Goal: Transaction & Acquisition: Purchase product/service

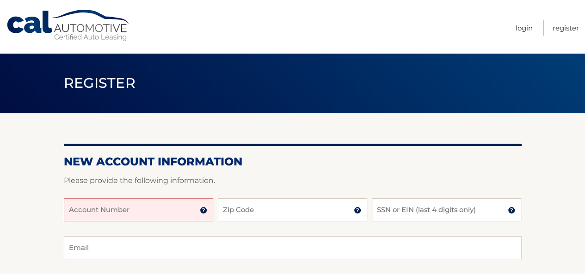
click at [135, 201] on input "Account Number" at bounding box center [138, 209] width 149 height 23
paste input "44455945763"
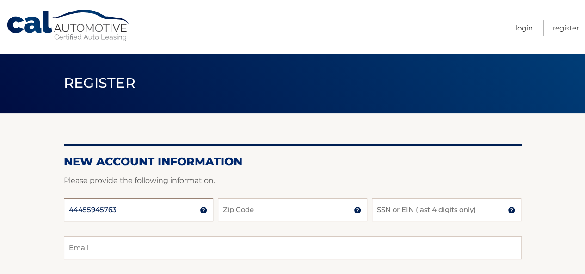
type input "44455945763"
click at [247, 209] on input "Zip Code" at bounding box center [292, 209] width 149 height 23
type input "33428"
click at [434, 212] on input "SSN or EIN (last 4 digits only)" at bounding box center [446, 209] width 149 height 23
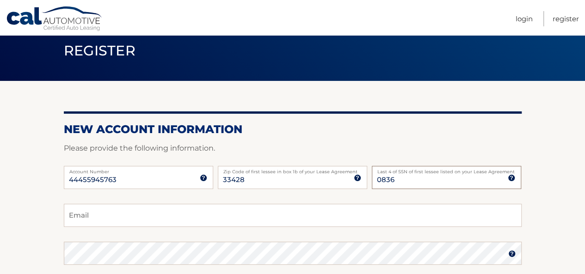
scroll to position [46, 0]
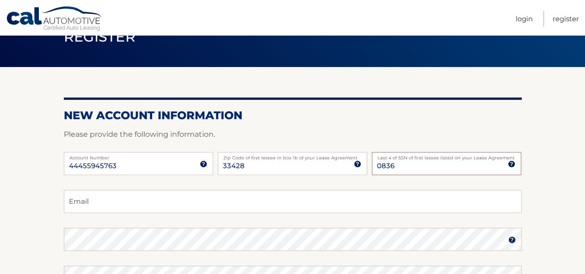
type input "0836"
click at [173, 203] on input "Email" at bounding box center [293, 201] width 458 height 23
type input "danbarran@comcast.net"
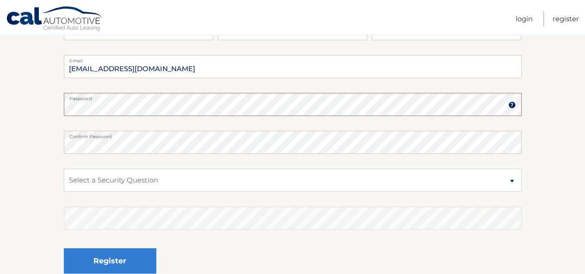
scroll to position [185, 0]
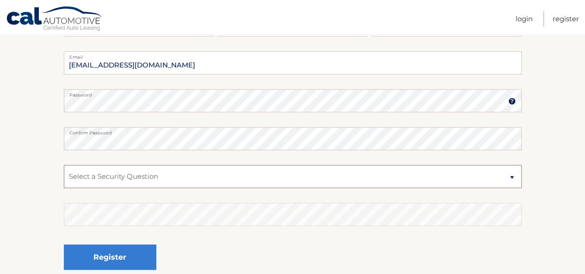
click at [249, 183] on select "Select a Security Question What was the name of your elementary school? What is…" at bounding box center [293, 176] width 458 height 23
select select "4"
click at [64, 165] on select "Select a Security Question What was the name of your elementary school? What is…" at bounding box center [293, 176] width 458 height 23
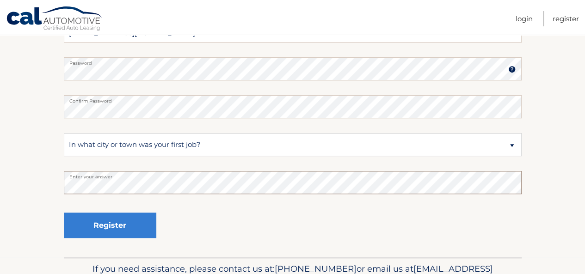
scroll to position [231, 0]
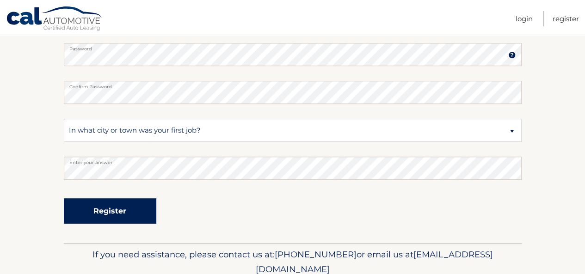
click at [128, 212] on button "Register" at bounding box center [110, 210] width 92 height 25
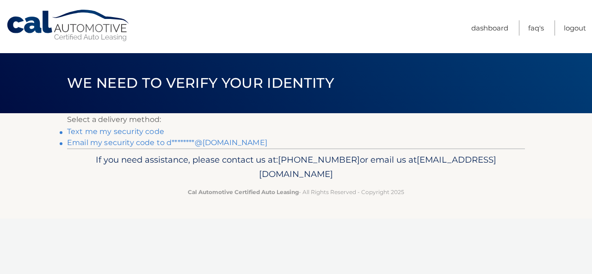
click at [127, 133] on link "Text me my security code" at bounding box center [115, 131] width 97 height 9
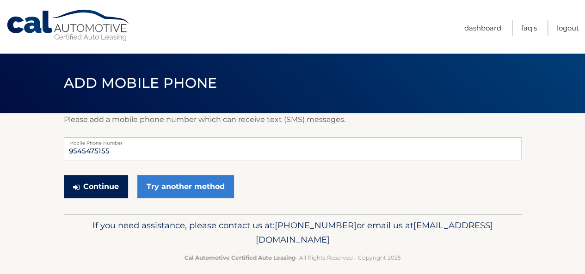
click at [99, 190] on button "Continue" at bounding box center [96, 186] width 64 height 23
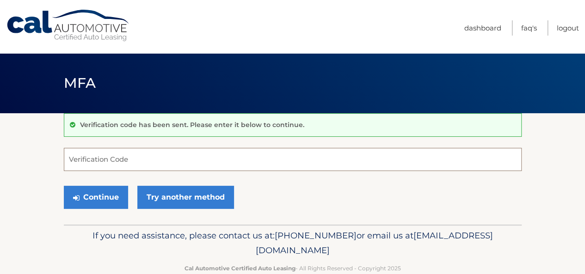
click at [110, 154] on input "Verification Code" at bounding box center [293, 159] width 458 height 23
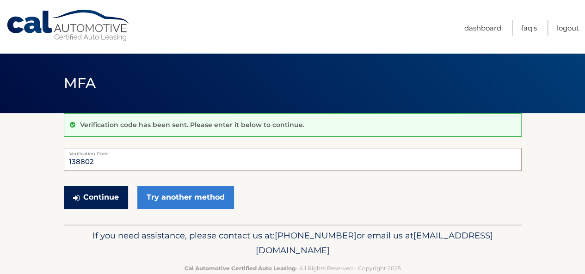
type input "138802"
click at [126, 199] on button "Continue" at bounding box center [96, 197] width 64 height 23
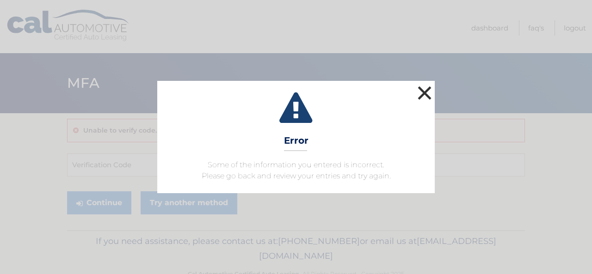
click at [429, 88] on button "×" at bounding box center [424, 93] width 18 height 18
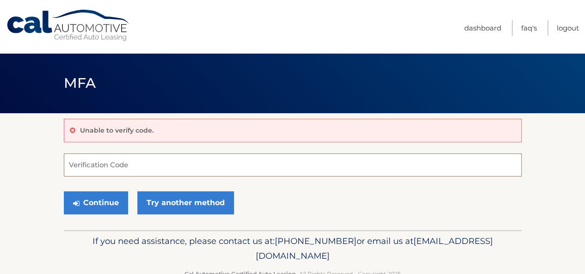
click at [92, 161] on input "Verification Code" at bounding box center [293, 164] width 458 height 23
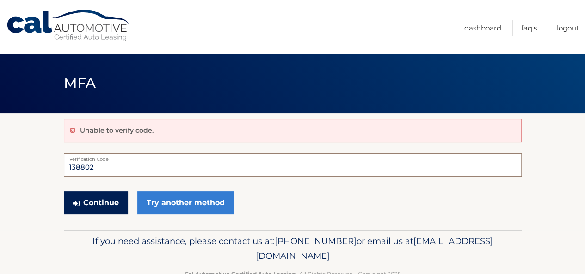
type input "138802"
click at [100, 195] on button "Continue" at bounding box center [96, 202] width 64 height 23
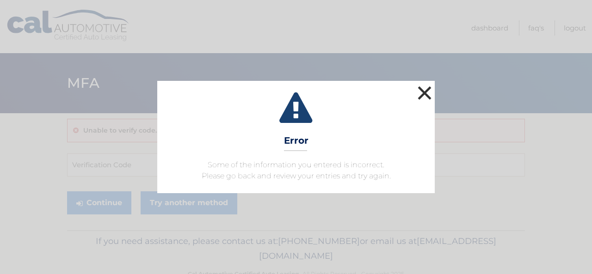
click at [417, 95] on button "×" at bounding box center [424, 93] width 18 height 18
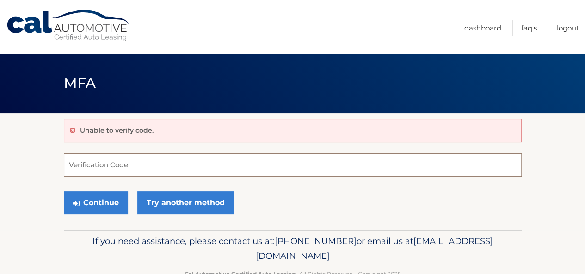
click at [108, 164] on input "Verification Code" at bounding box center [293, 164] width 458 height 23
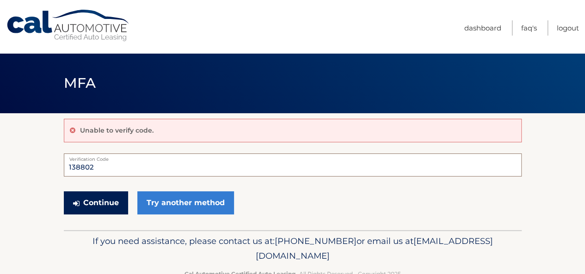
type input "138802"
click at [103, 199] on button "Continue" at bounding box center [96, 202] width 64 height 23
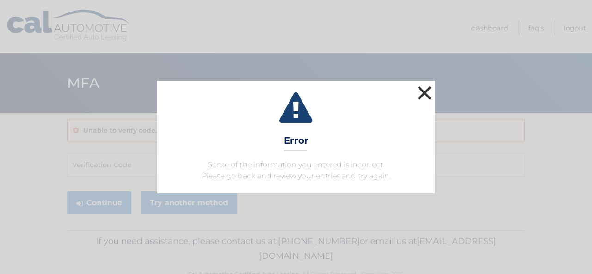
click at [417, 88] on button "×" at bounding box center [424, 93] width 18 height 18
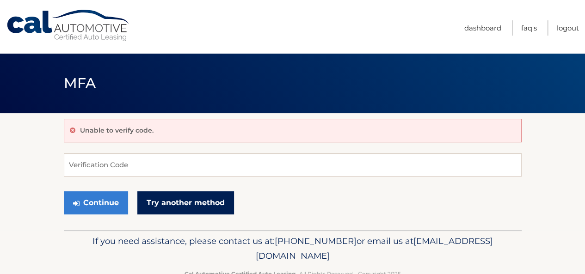
click at [178, 203] on link "Try another method" at bounding box center [185, 202] width 97 height 23
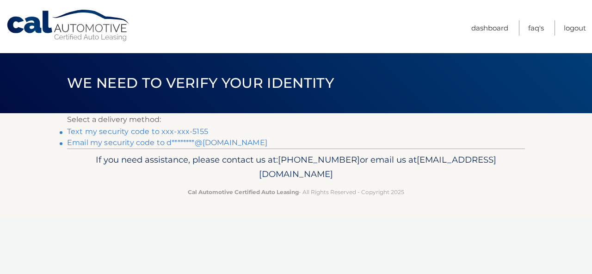
click at [155, 141] on link "Email my security code to d********@comcast.net" at bounding box center [167, 142] width 200 height 9
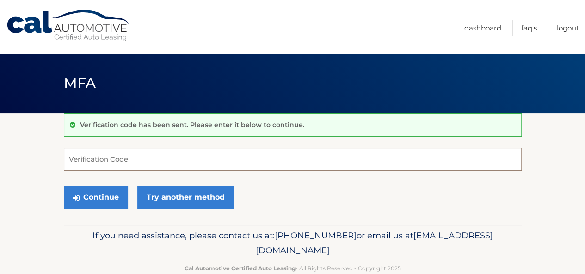
click at [153, 158] on input "Verification Code" at bounding box center [293, 159] width 458 height 23
paste input "900832"
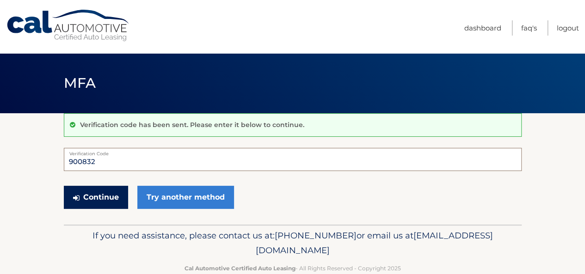
type input "900832"
click at [104, 191] on button "Continue" at bounding box center [96, 197] width 64 height 23
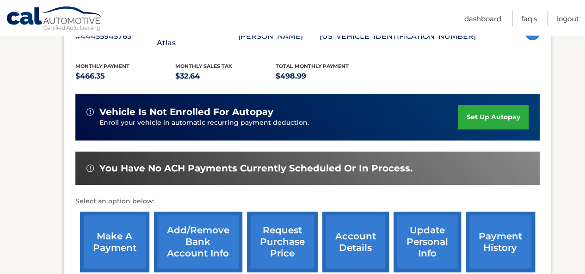
scroll to position [185, 0]
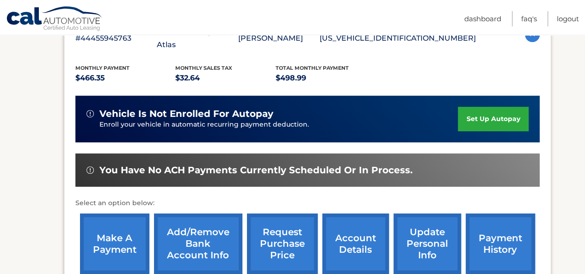
click at [478, 107] on link "set up autopay" at bounding box center [493, 119] width 70 height 25
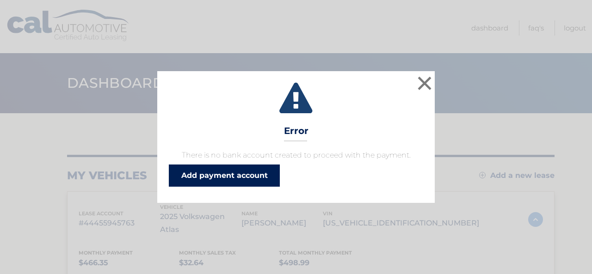
click at [232, 176] on link "Add payment account" at bounding box center [224, 176] width 111 height 22
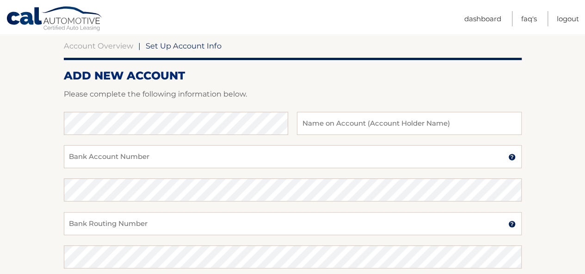
scroll to position [139, 0]
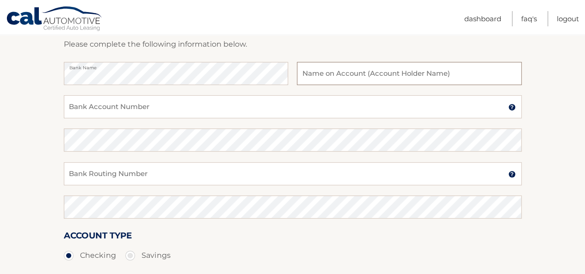
click at [313, 75] on input "text" at bounding box center [409, 73] width 224 height 23
type input "M [PERSON_NAME] PA"
click at [259, 105] on input "Bank Account Number" at bounding box center [293, 106] width 458 height 23
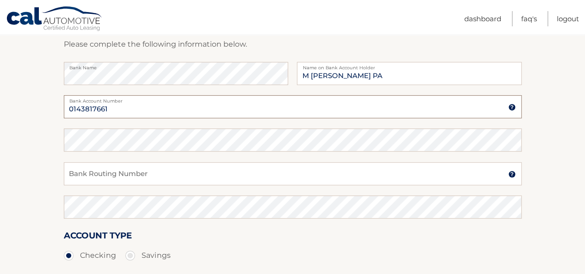
type input "0143817661"
click at [183, 174] on input "Bank Routing Number" at bounding box center [293, 173] width 458 height 23
type input "063104668"
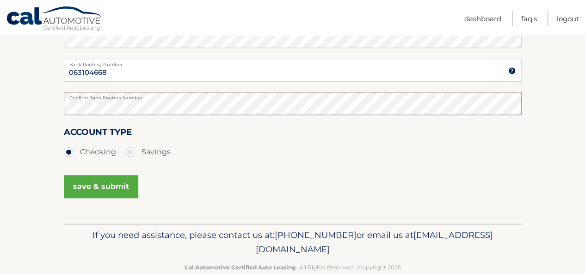
scroll to position [262, 0]
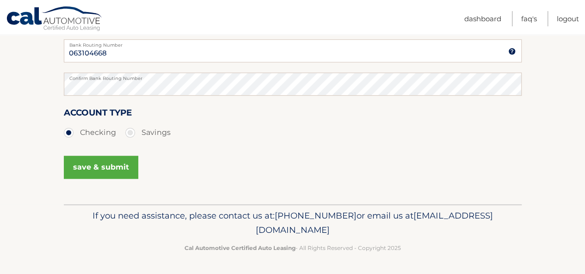
click at [118, 157] on button "save & submit" at bounding box center [101, 167] width 74 height 23
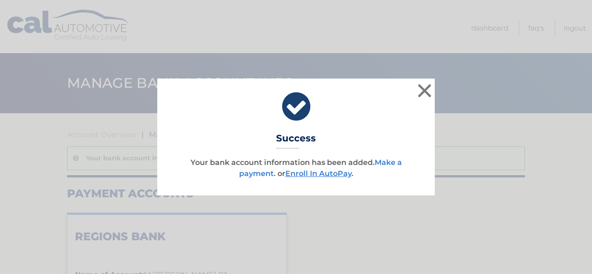
click at [255, 173] on link "Make a payment" at bounding box center [320, 168] width 163 height 20
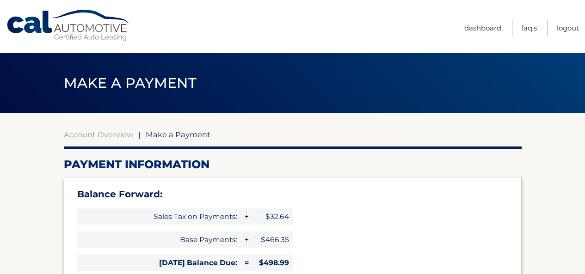
select select "N2ZkMWNjZGQtZWUzZS00MzcyLWJkMDQtMzUwOWRjMWU4ZWU1"
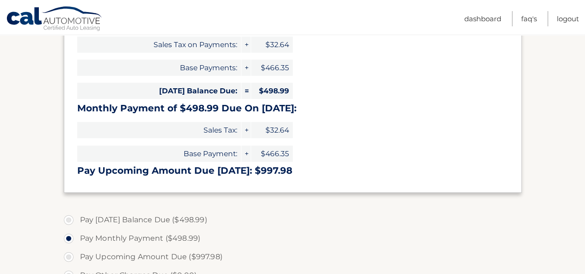
scroll to position [185, 0]
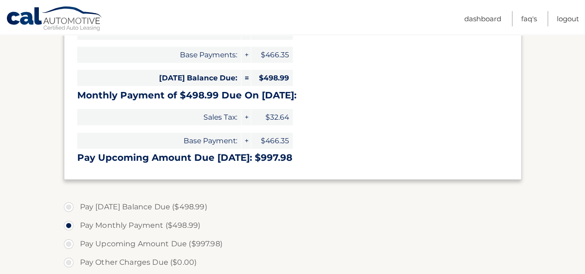
click at [70, 205] on label "Pay [DATE] Balance Due ($498.99)" at bounding box center [293, 207] width 458 height 18
click at [70, 205] on input "Pay [DATE] Balance Due ($498.99)" at bounding box center [71, 205] width 9 height 15
radio input "true"
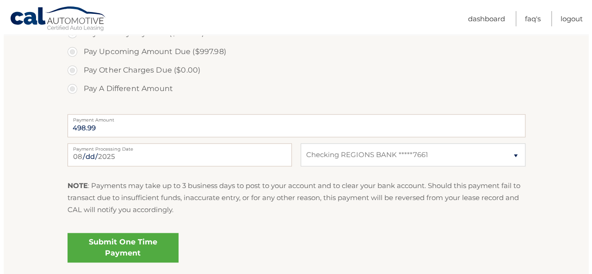
scroll to position [416, 0]
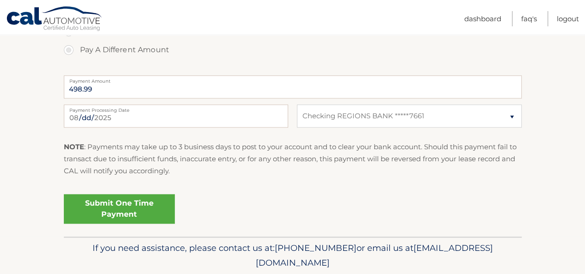
click at [141, 214] on link "Submit One Time Payment" at bounding box center [119, 209] width 111 height 30
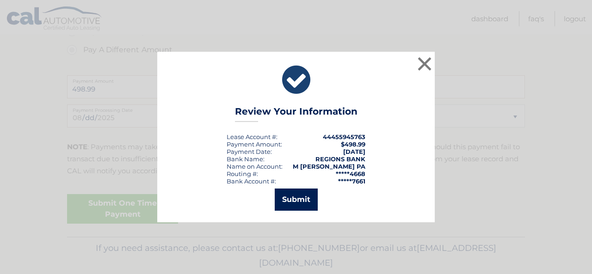
click at [305, 201] on button "Submit" at bounding box center [296, 200] width 43 height 22
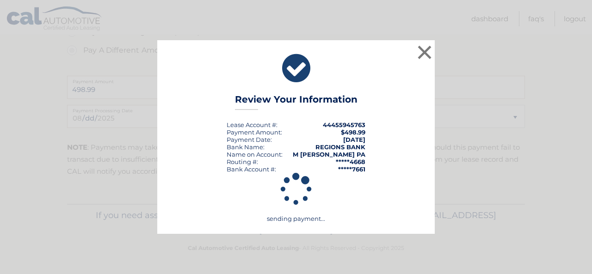
scroll to position [415, 0]
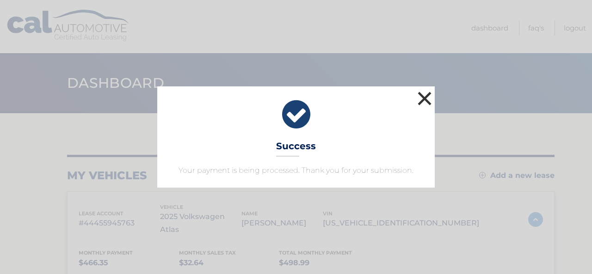
click at [422, 100] on button "×" at bounding box center [424, 98] width 18 height 18
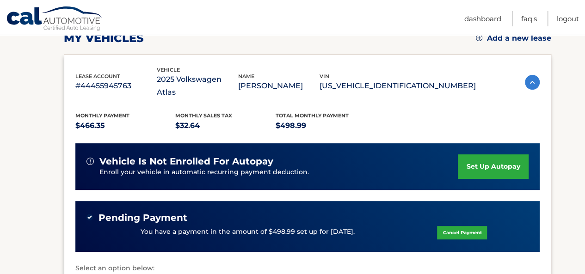
scroll to position [139, 0]
